Goal: Information Seeking & Learning: Learn about a topic

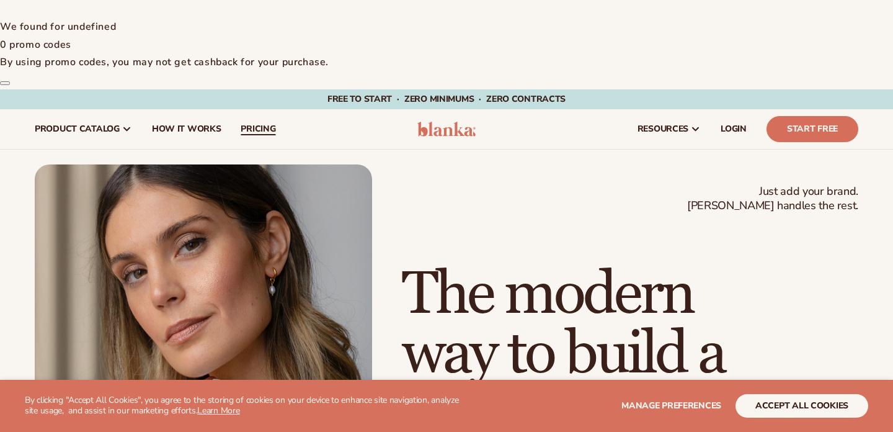
click at [256, 124] on span "pricing" at bounding box center [258, 129] width 35 height 10
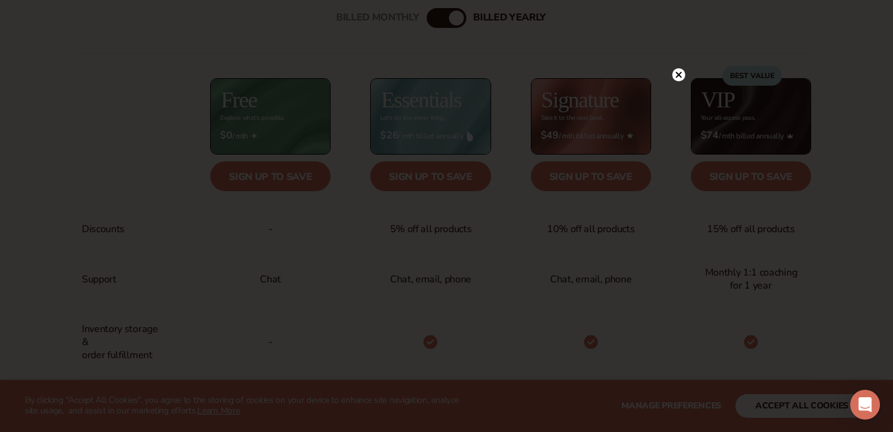
scroll to position [578, 0]
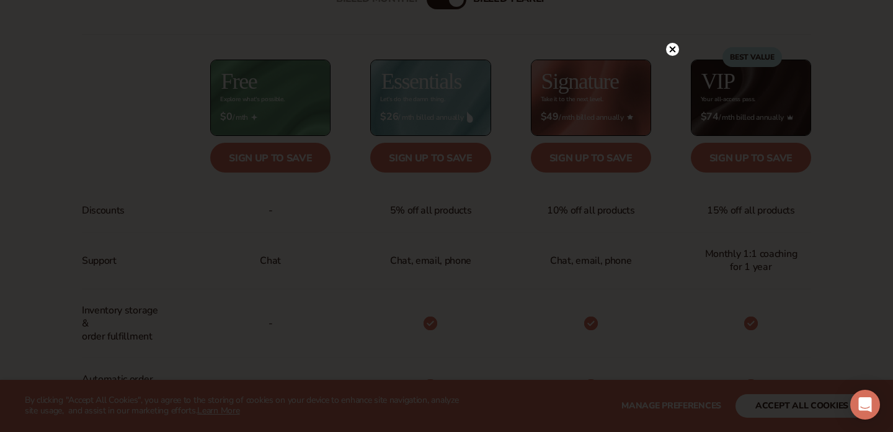
click at [669, 51] on circle at bounding box center [672, 49] width 13 height 13
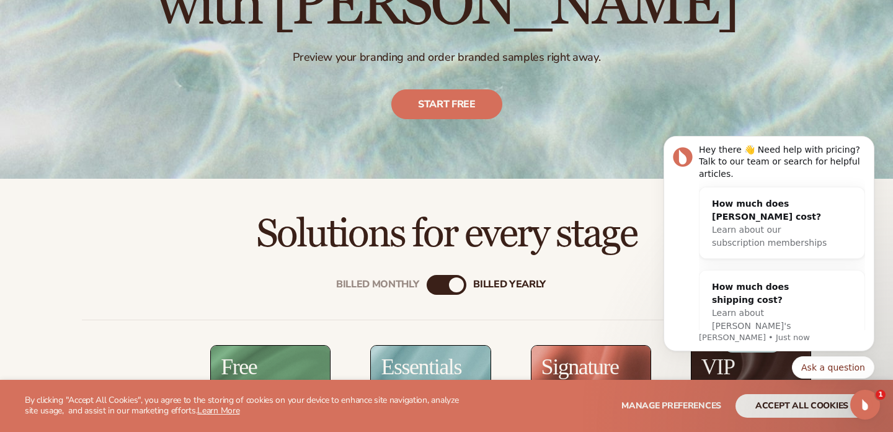
scroll to position [0, 0]
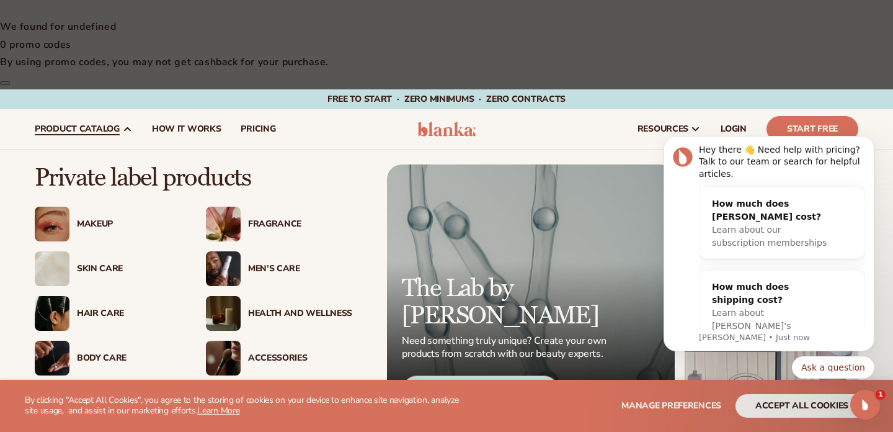
click at [115, 390] on link "View Product Catalog" at bounding box center [124, 405] width 179 height 30
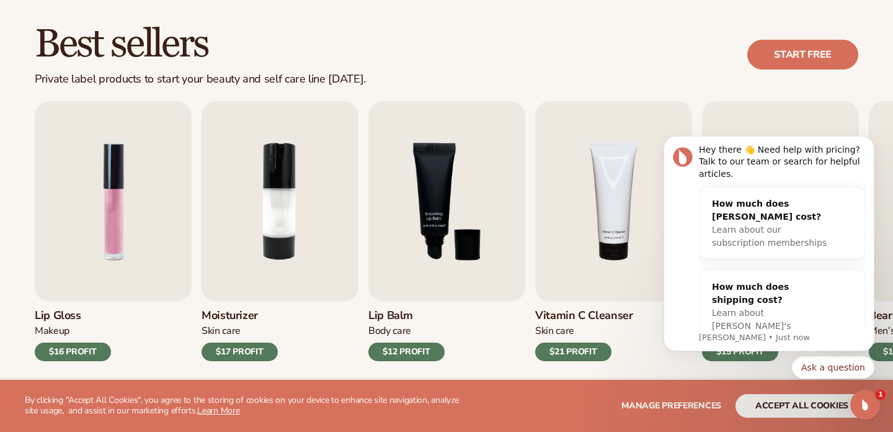
scroll to position [490, 0]
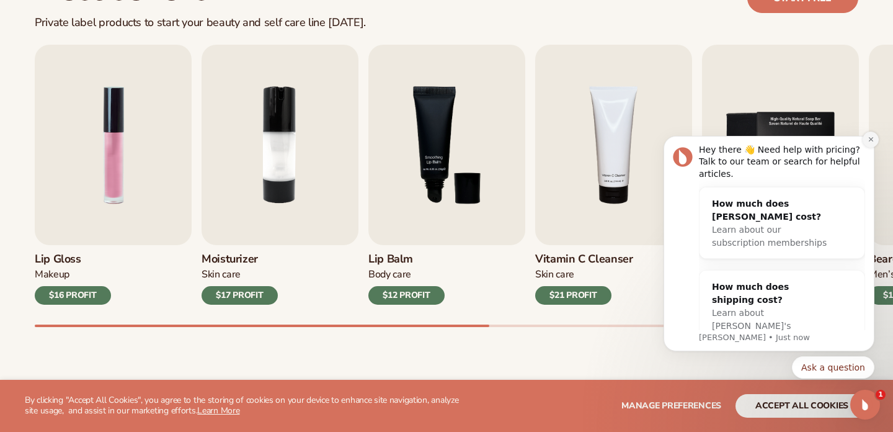
click at [869, 139] on icon "Dismiss notification" at bounding box center [871, 139] width 7 height 7
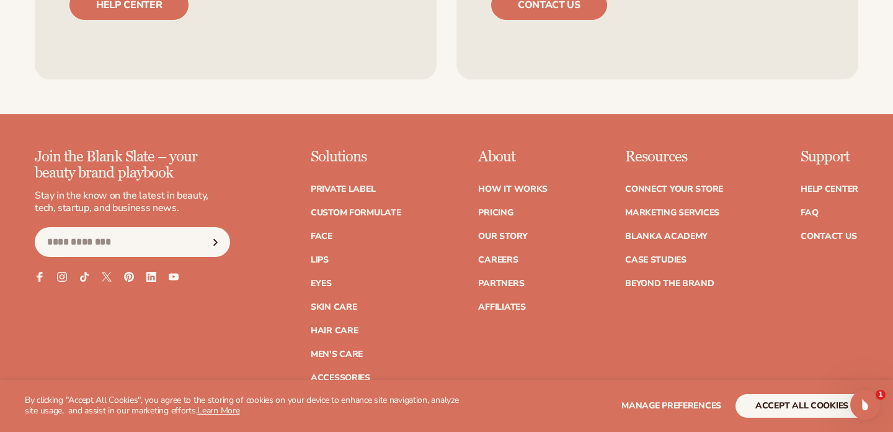
scroll to position [2205, 0]
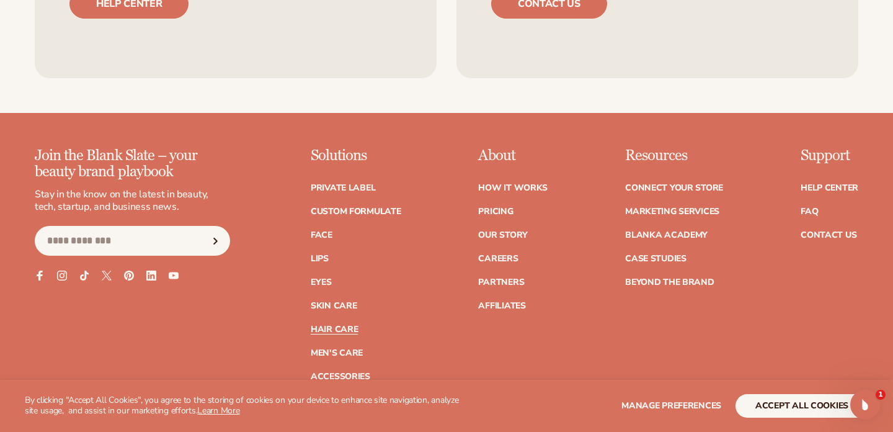
click at [344, 325] on link "Hair Care" at bounding box center [334, 329] width 47 height 9
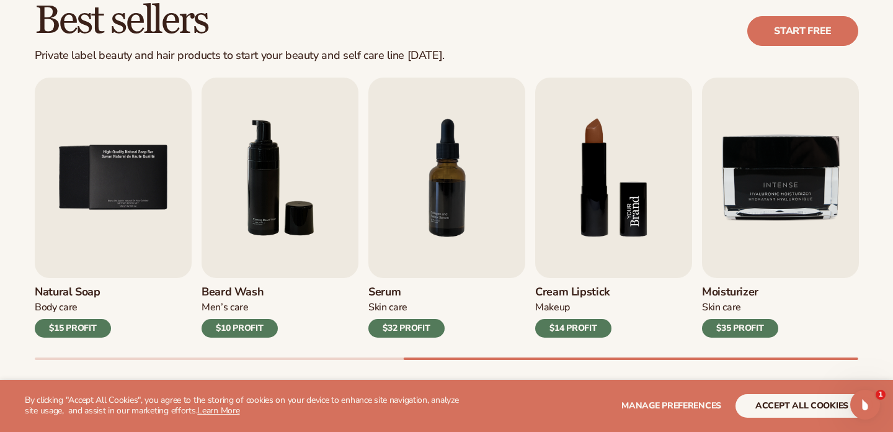
click at [568, 119] on img "8 / 9" at bounding box center [613, 178] width 157 height 200
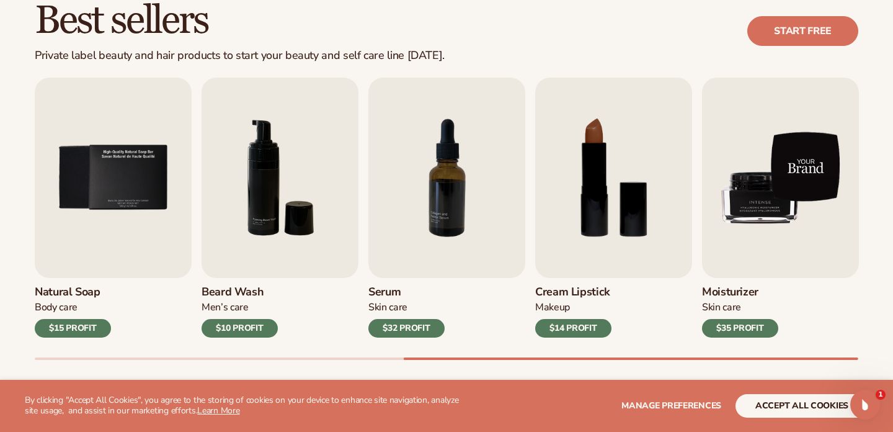
click at [738, 106] on img "9 / 9" at bounding box center [780, 178] width 157 height 200
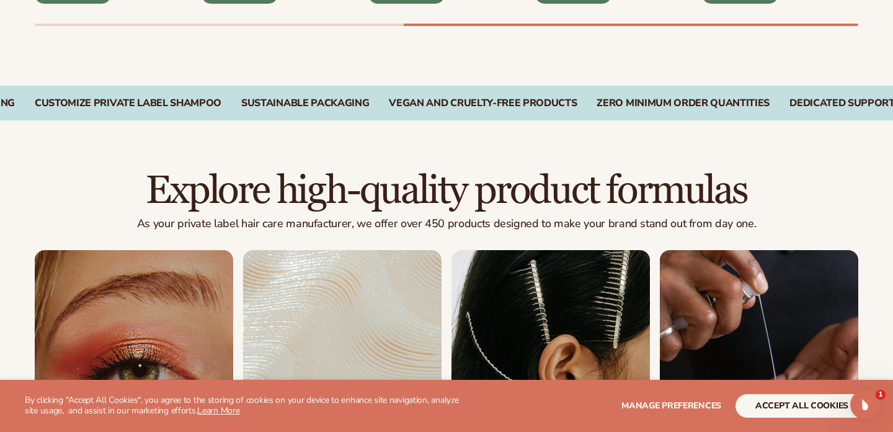
scroll to position [949, 0]
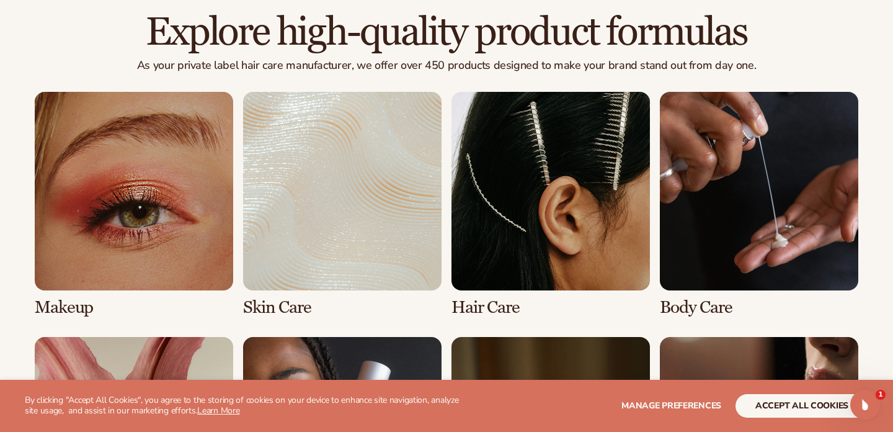
click at [309, 156] on link "2 / 8" at bounding box center [342, 204] width 199 height 225
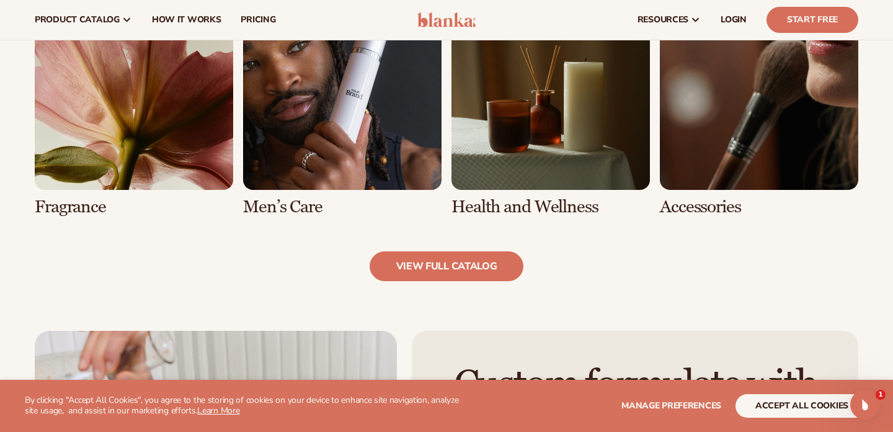
scroll to position [1054, 0]
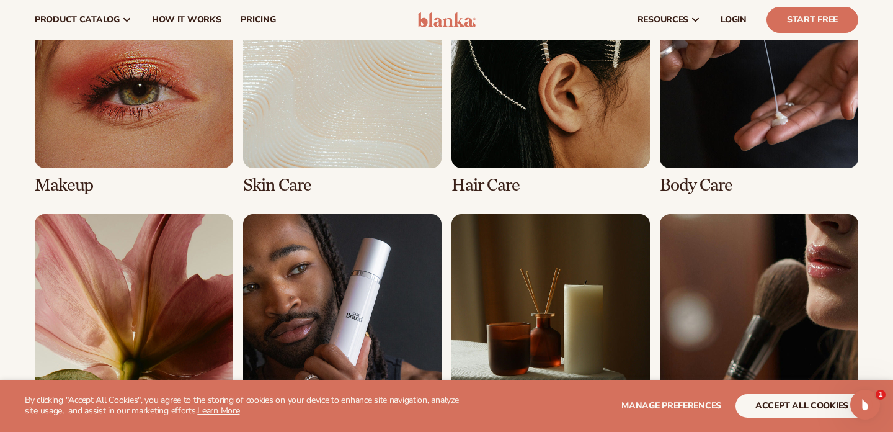
click at [324, 214] on link "6 / 8" at bounding box center [342, 326] width 199 height 225
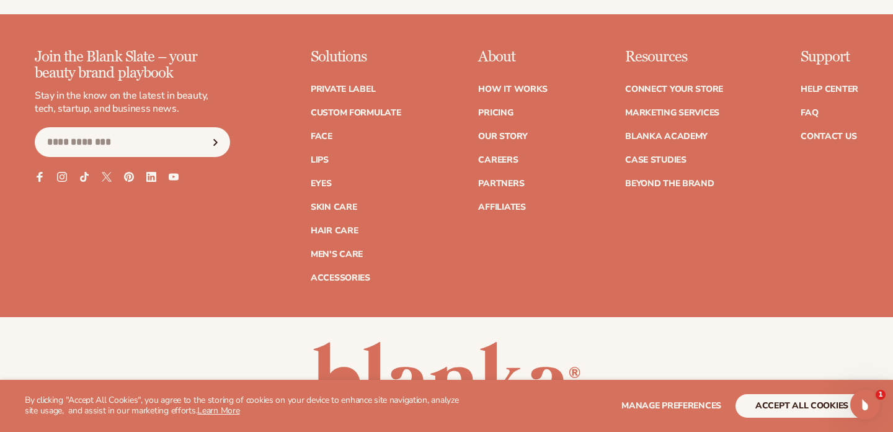
scroll to position [2537, 0]
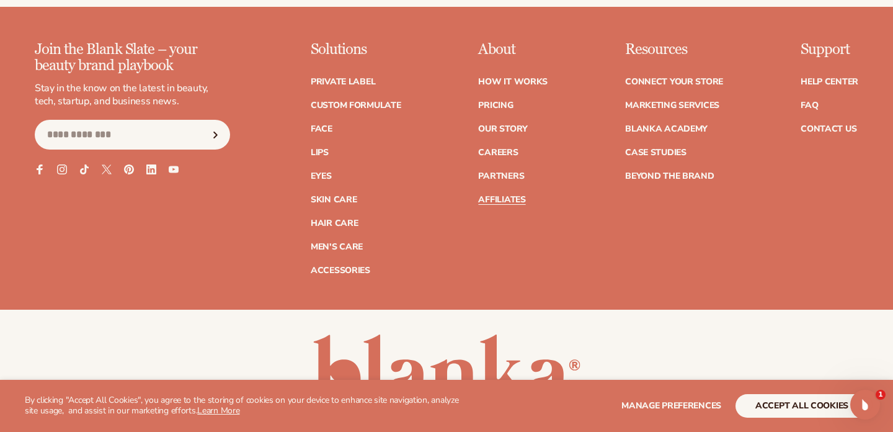
click at [493, 195] on link "Affiliates" at bounding box center [501, 199] width 47 height 9
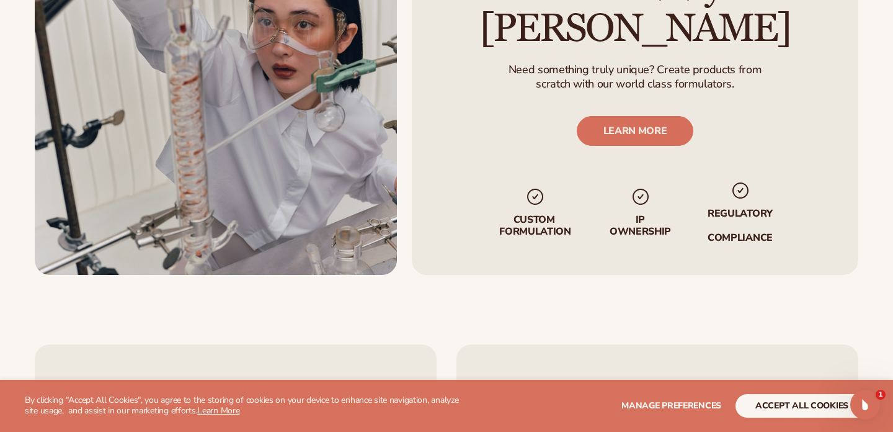
scroll to position [2797, 0]
